Goal: Task Accomplishment & Management: Manage account settings

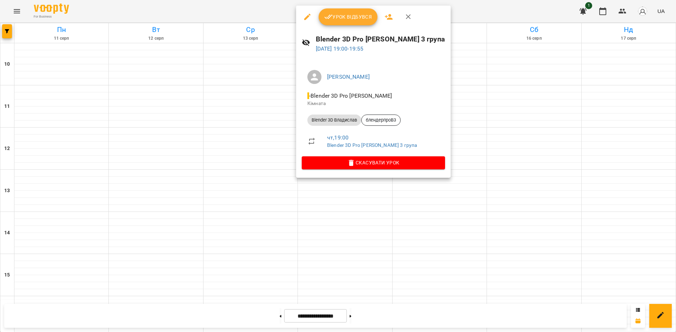
scroll to position [291, 0]
click at [352, 18] on span "Урок відбувся" at bounding box center [348, 17] width 48 height 8
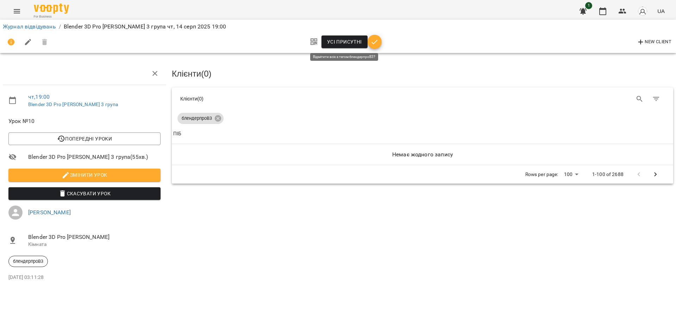
click at [351, 40] on span "Усі присутні" at bounding box center [344, 42] width 35 height 8
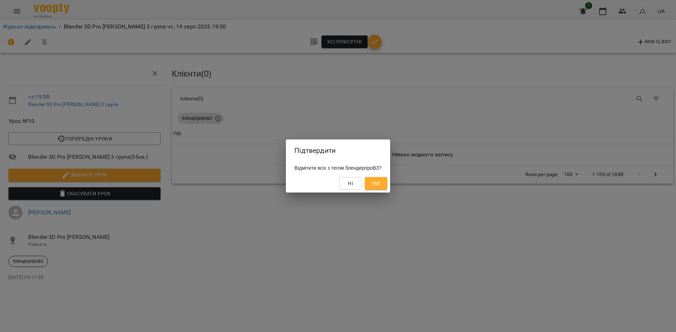
click at [380, 187] on span "Так" at bounding box center [375, 183] width 9 height 8
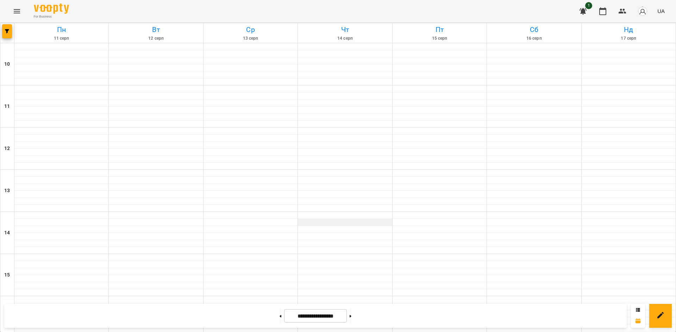
scroll to position [211, 0]
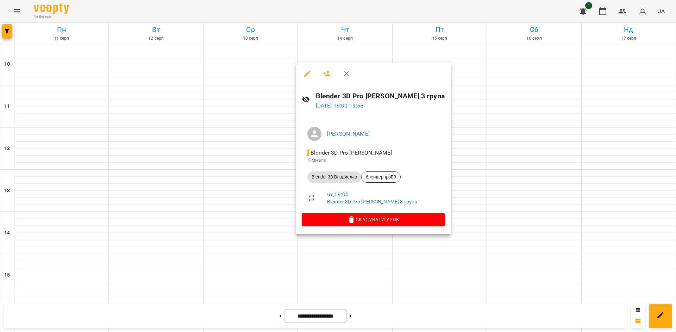
click at [568, 196] on div at bounding box center [338, 166] width 676 height 332
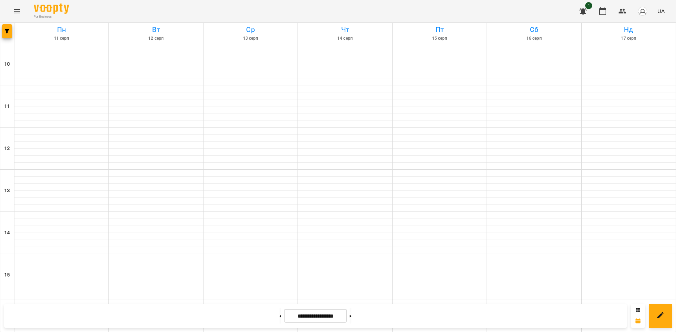
scroll to position [281, 0]
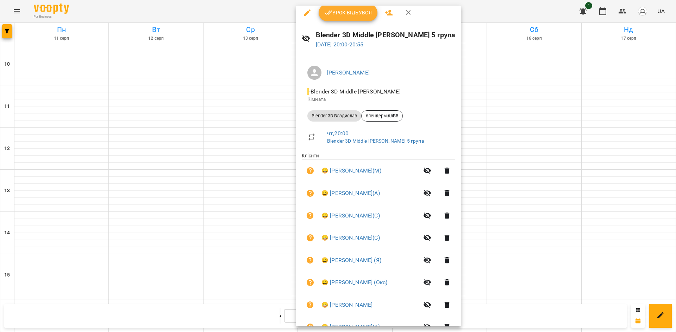
scroll to position [0, 0]
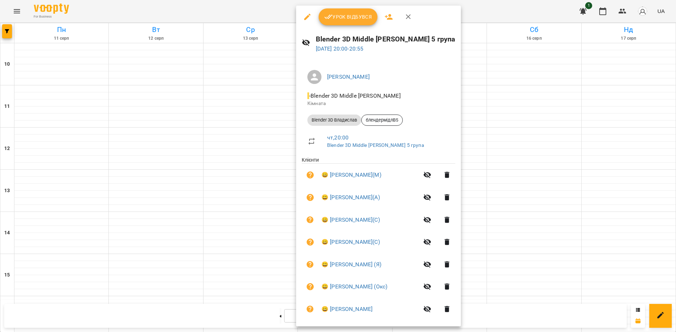
click at [572, 214] on div at bounding box center [338, 166] width 676 height 332
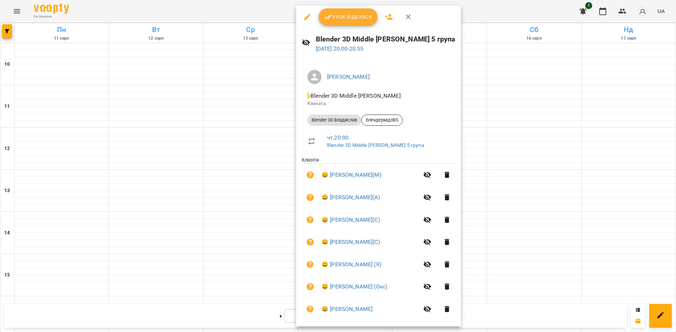
click at [529, 188] on div at bounding box center [338, 166] width 676 height 332
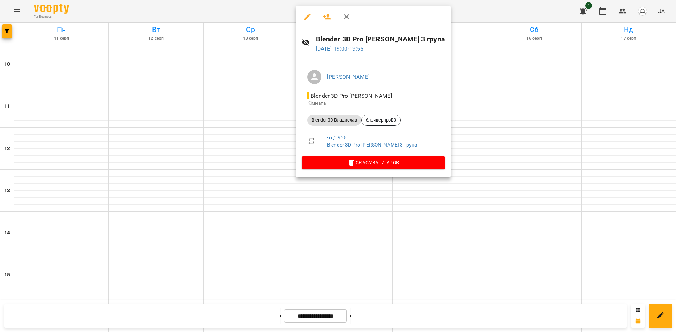
click at [304, 20] on icon "button" at bounding box center [307, 17] width 8 height 8
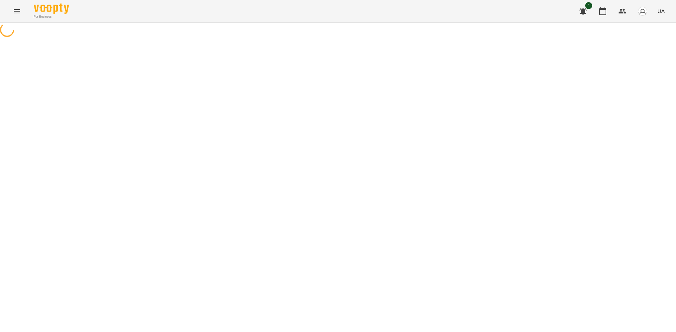
select select "**********"
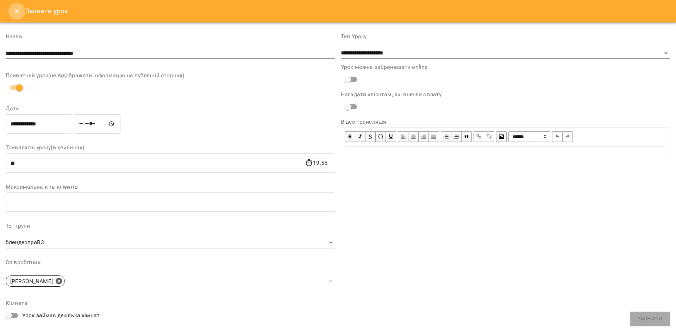
click at [14, 12] on icon "Close" at bounding box center [17, 11] width 8 height 8
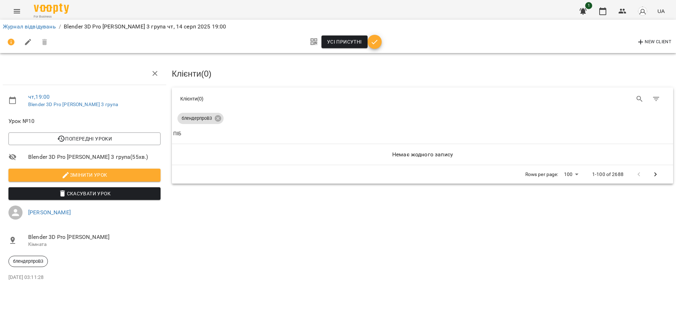
click at [457, 105] on div "Table Toolbar" at bounding box center [540, 99] width 247 height 17
click at [587, 229] on div "Клієнти ( 0 ) Клієнти ( 0 ) блендерпроВ3 Клієнти ( 0 ) ПІБ Немає жодного запису…" at bounding box center [422, 175] width 507 height 232
click at [600, 228] on div "Клієнти ( 0 ) Клієнти ( 0 ) блендерпроВ3 Клієнти ( 0 ) ПІБ Немає жодного запису…" at bounding box center [422, 175] width 507 height 232
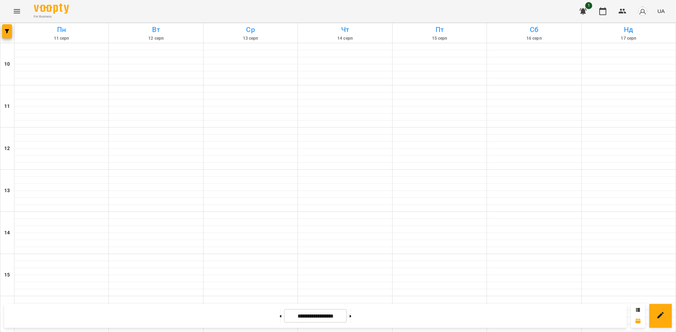
scroll to position [291, 0]
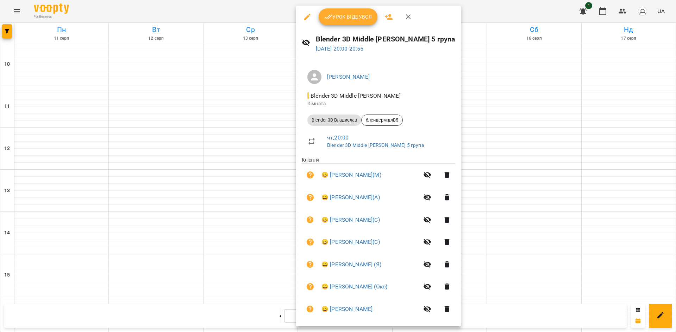
click at [361, 17] on span "Урок відбувся" at bounding box center [348, 17] width 48 height 8
